Goal: Check status: Check status

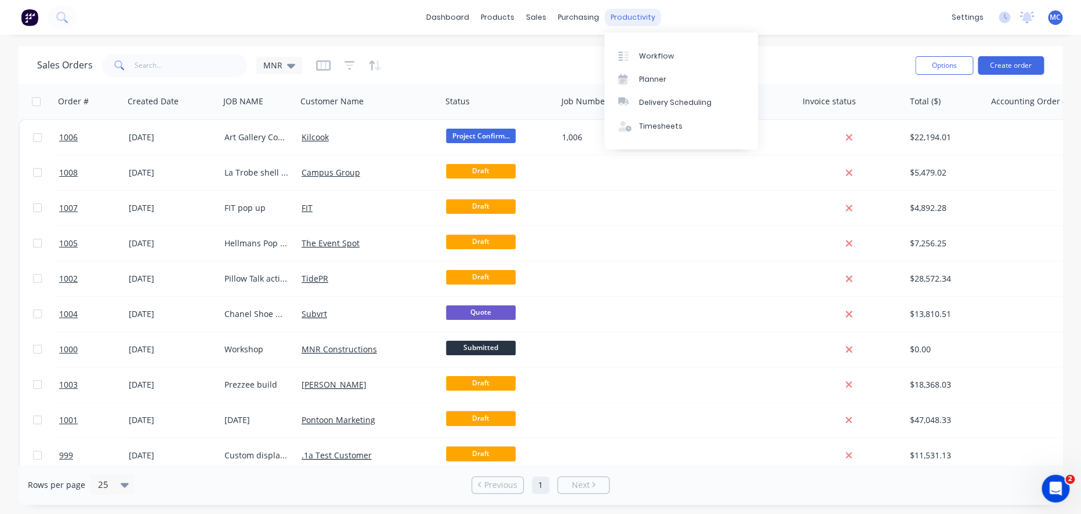
click at [624, 21] on div "productivity" at bounding box center [633, 17] width 56 height 17
click at [663, 84] on div "Planner" at bounding box center [652, 79] width 27 height 10
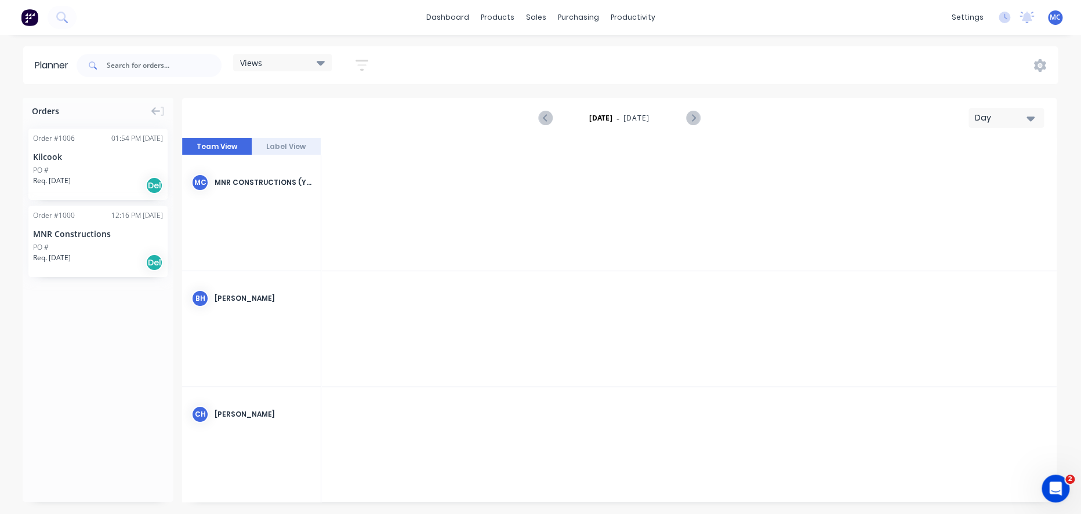
scroll to position [0, 2958]
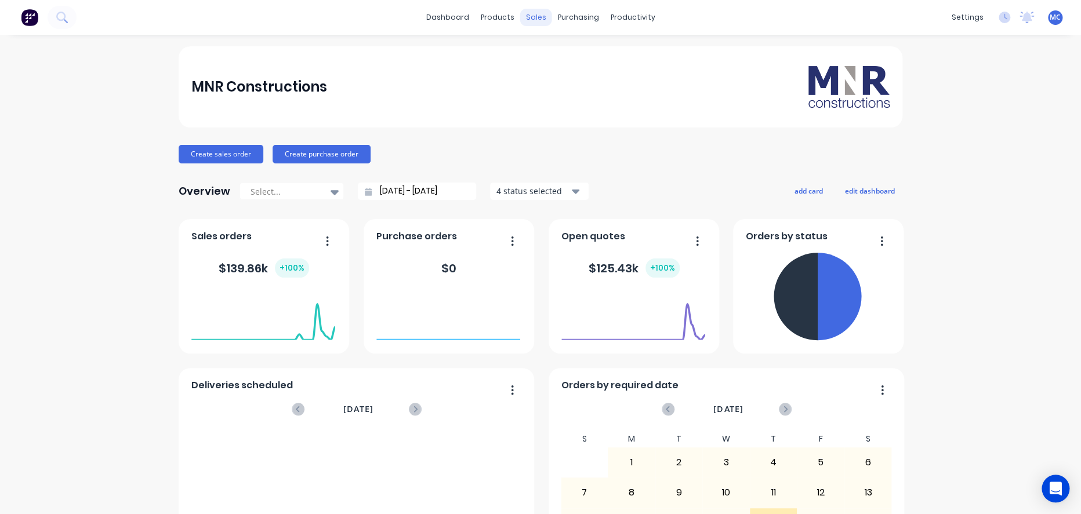
click at [525, 15] on div "sales" at bounding box center [536, 17] width 32 height 17
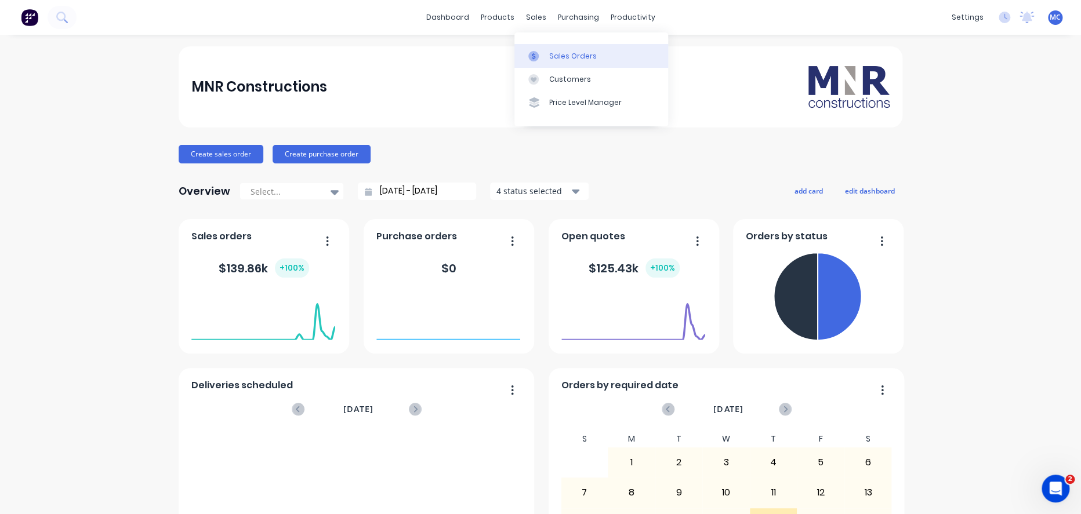
click at [549, 53] on div "Sales Orders" at bounding box center [573, 56] width 48 height 10
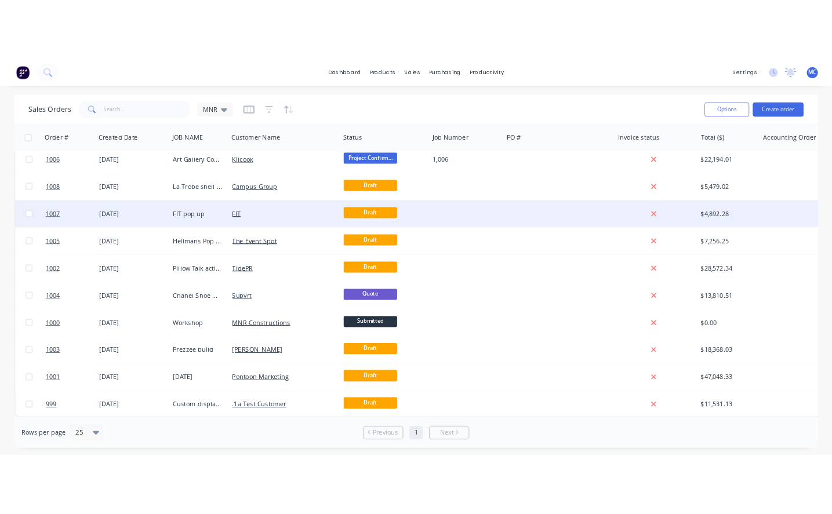
scroll to position [13, 0]
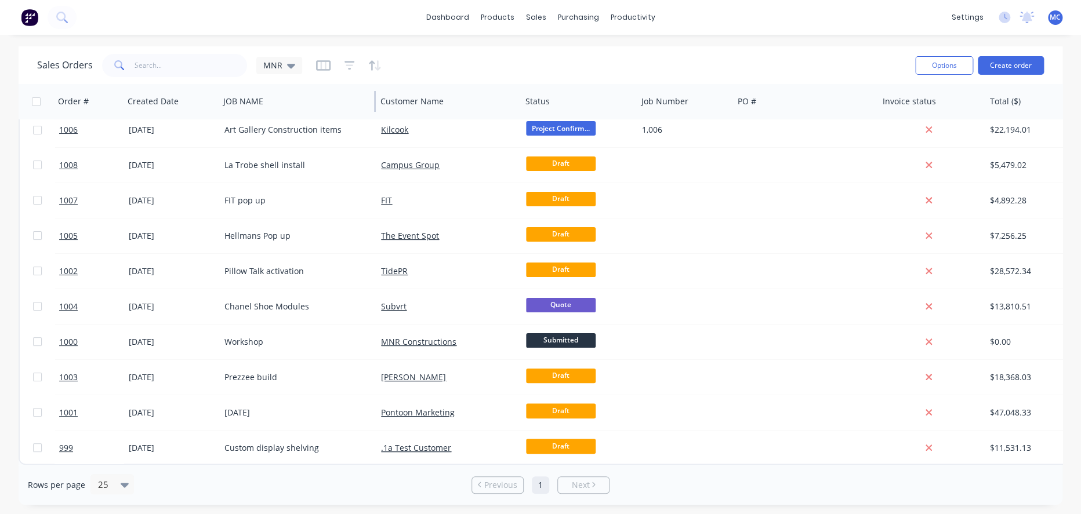
drag, startPoint x: 295, startPoint y: 96, endPoint x: 375, endPoint y: 103, distance: 80.4
click at [375, 103] on div at bounding box center [375, 101] width 2 height 21
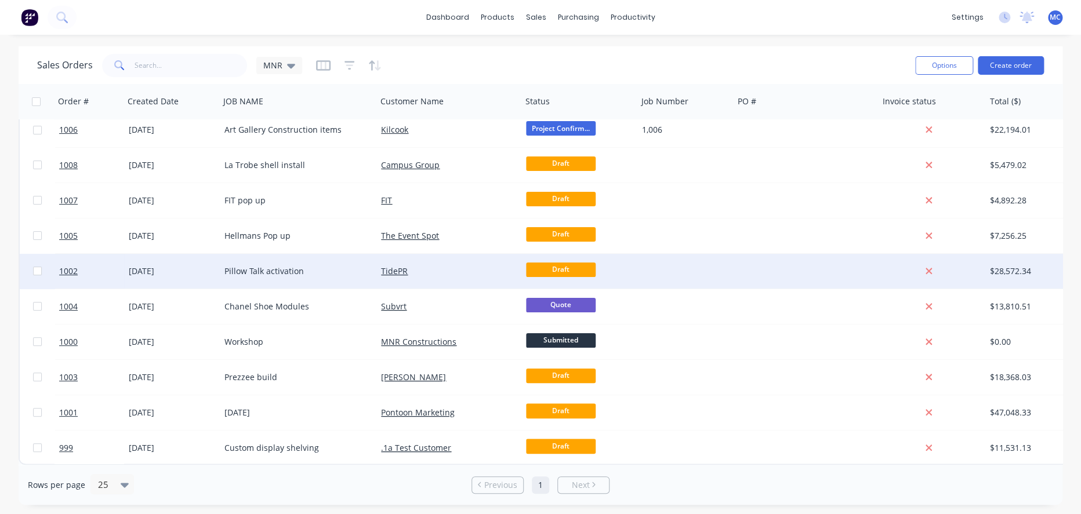
scroll to position [0, 0]
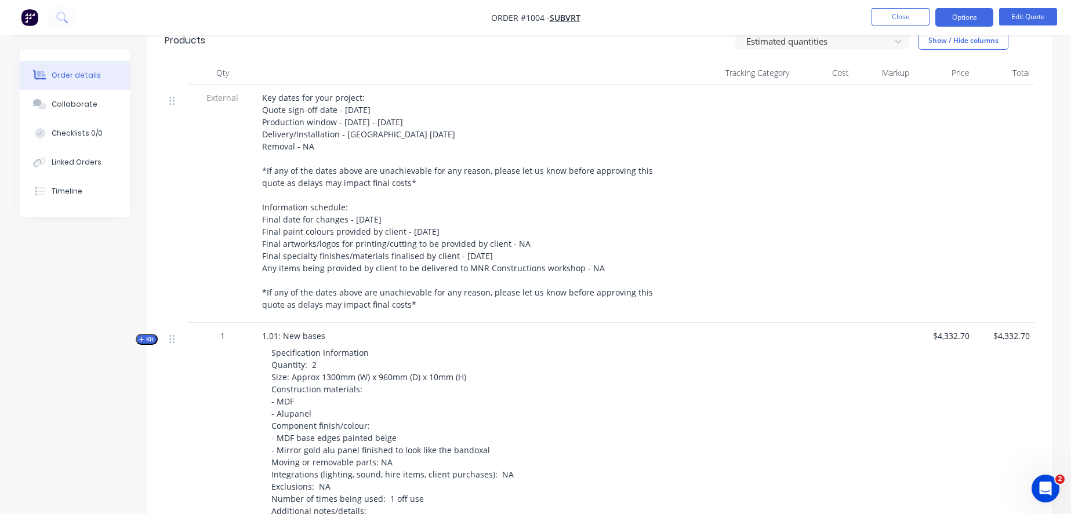
scroll to position [709, 0]
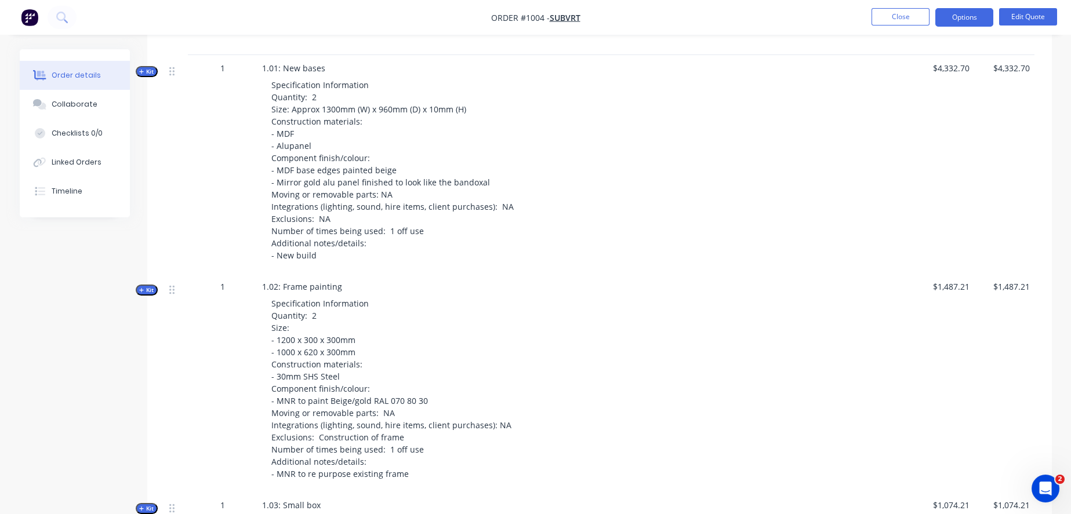
click at [147, 76] on span "Kit" at bounding box center [146, 71] width 15 height 9
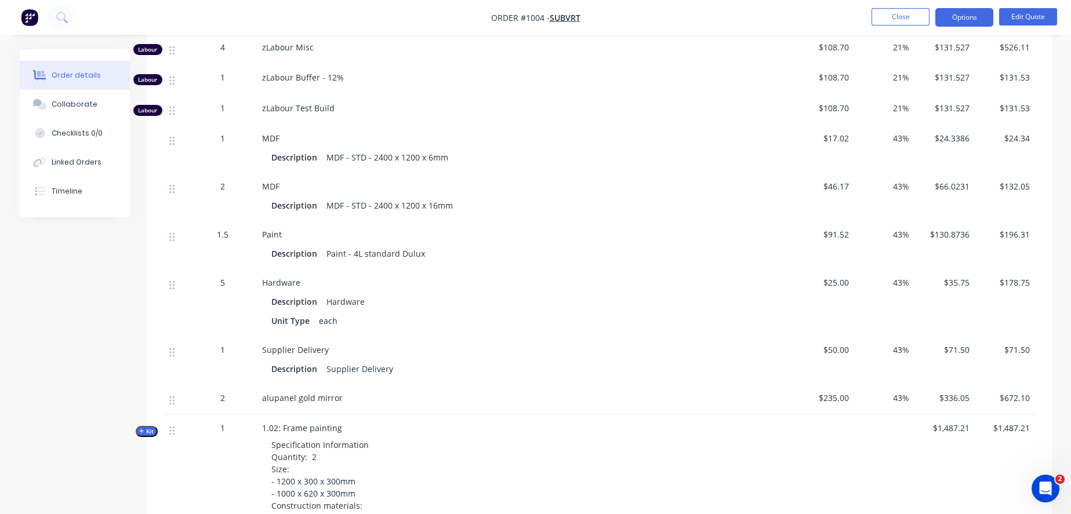
scroll to position [1482, 0]
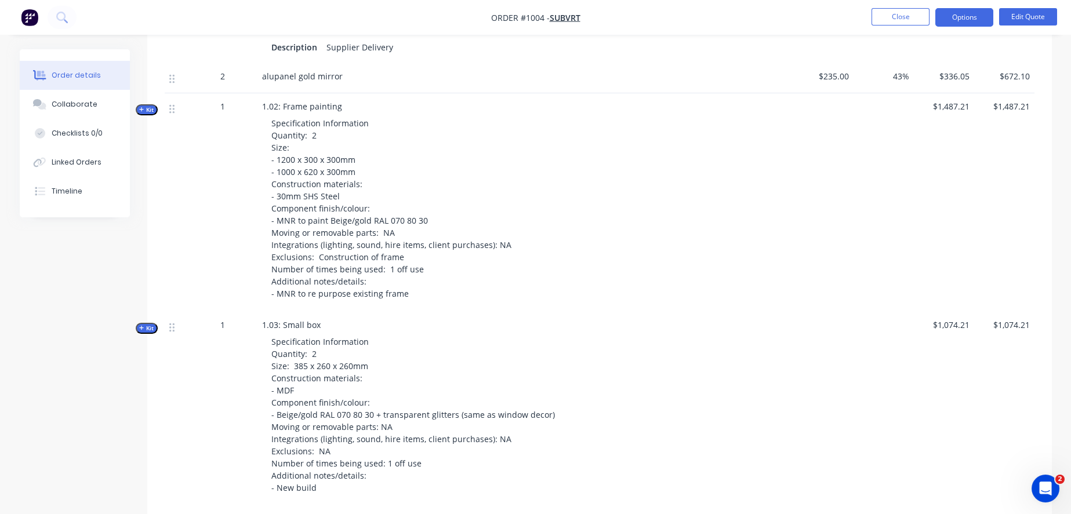
click at [150, 114] on span "Kit" at bounding box center [146, 110] width 15 height 9
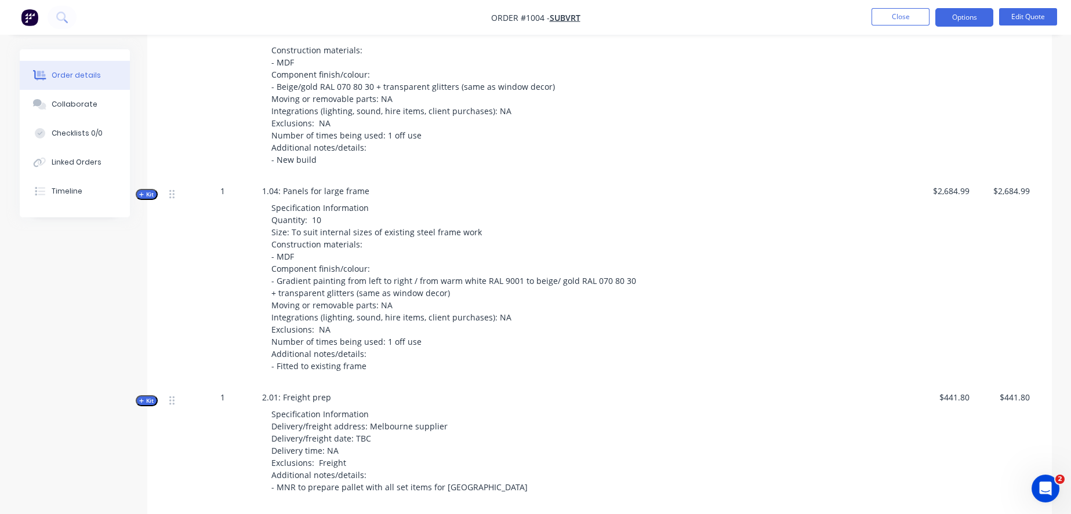
scroll to position [2384, 0]
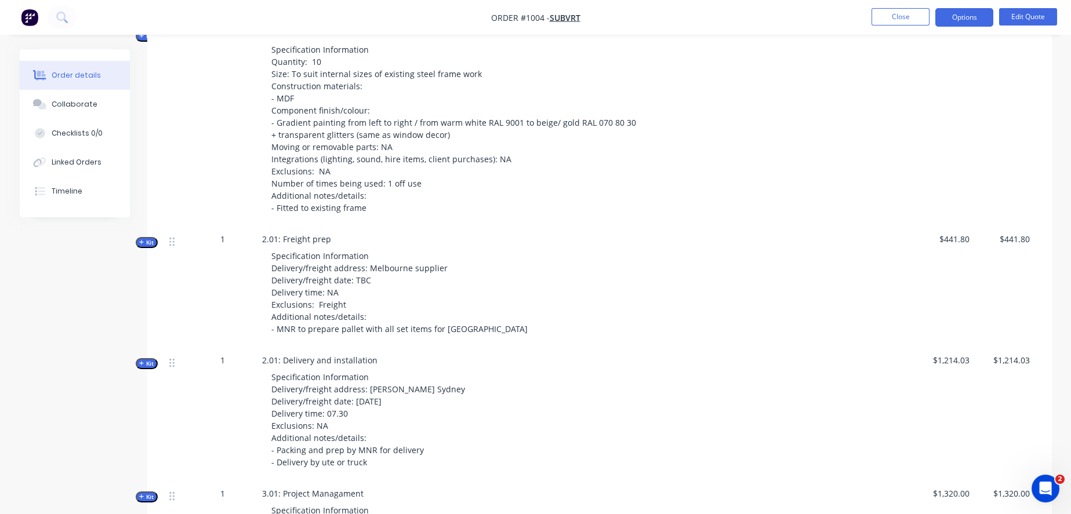
click at [141, 39] on icon "button" at bounding box center [141, 36] width 5 height 6
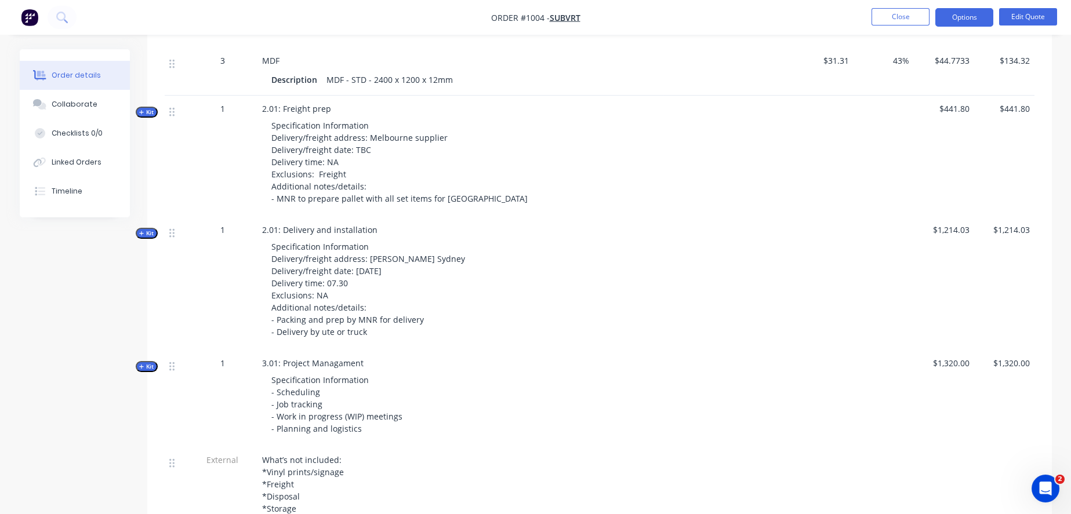
scroll to position [4059, 0]
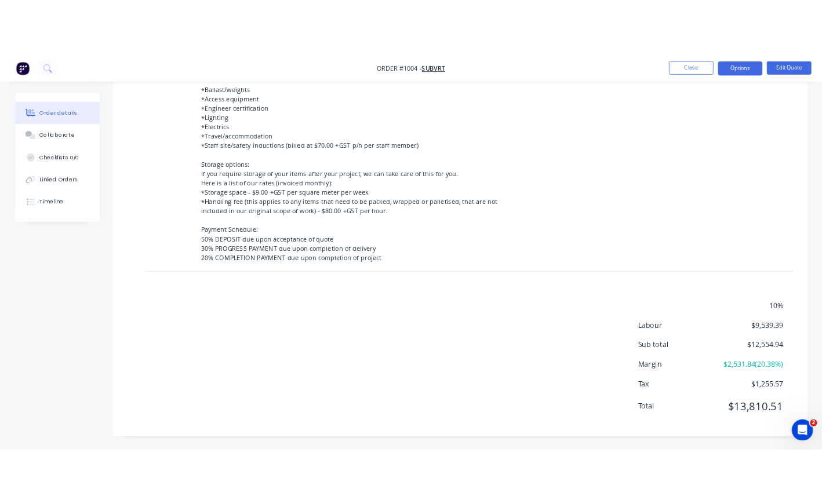
scroll to position [4510, 0]
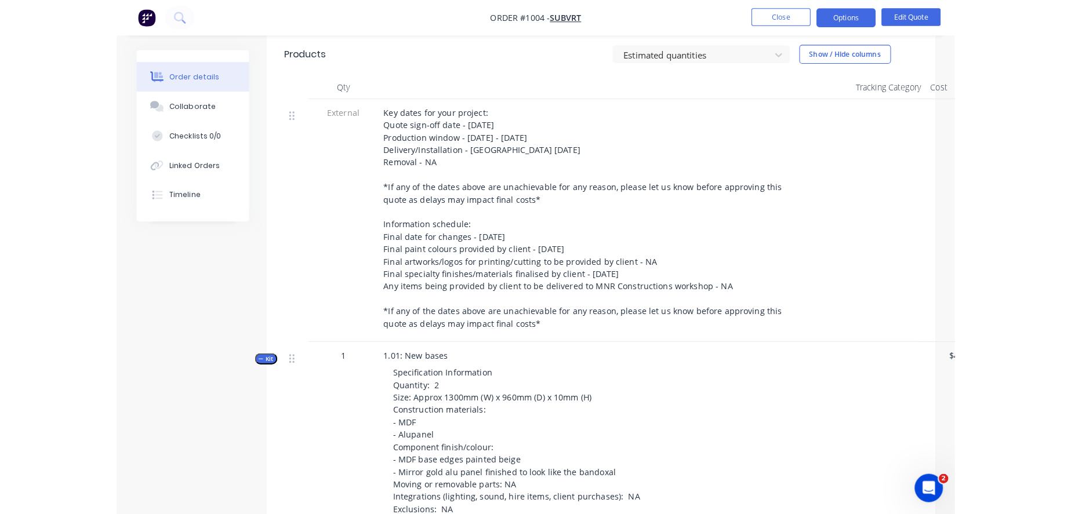
scroll to position [379, 0]
